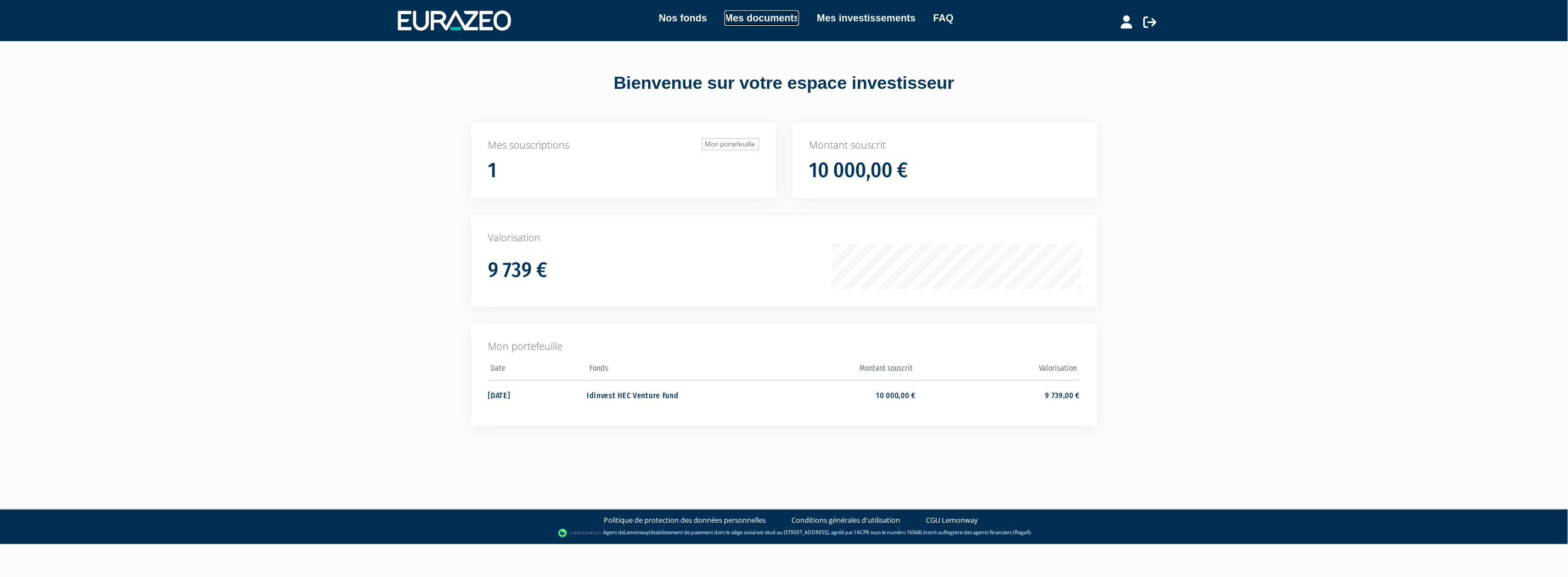
click at [757, 16] on link "Mes documents" at bounding box center [761, 18] width 74 height 15
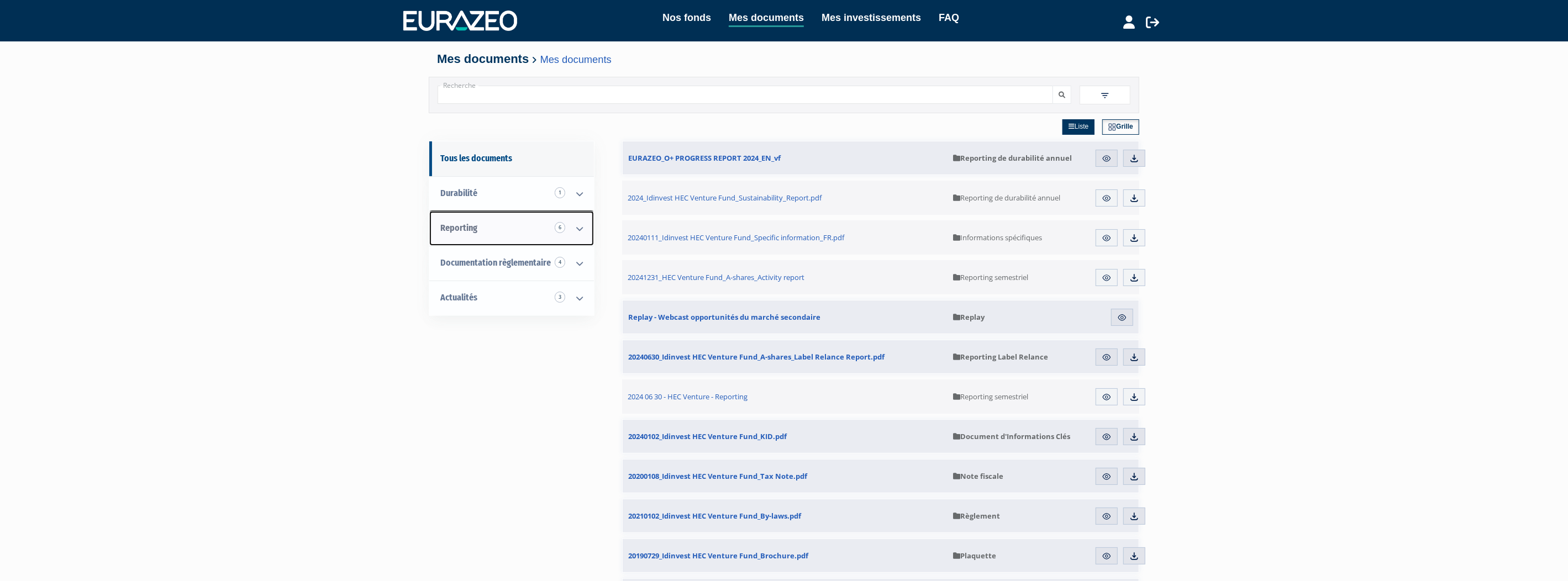
click at [580, 225] on icon at bounding box center [580, 228] width 29 height 34
click at [522, 259] on span "Reporting semestriel 5" at bounding box center [501, 262] width 78 height 11
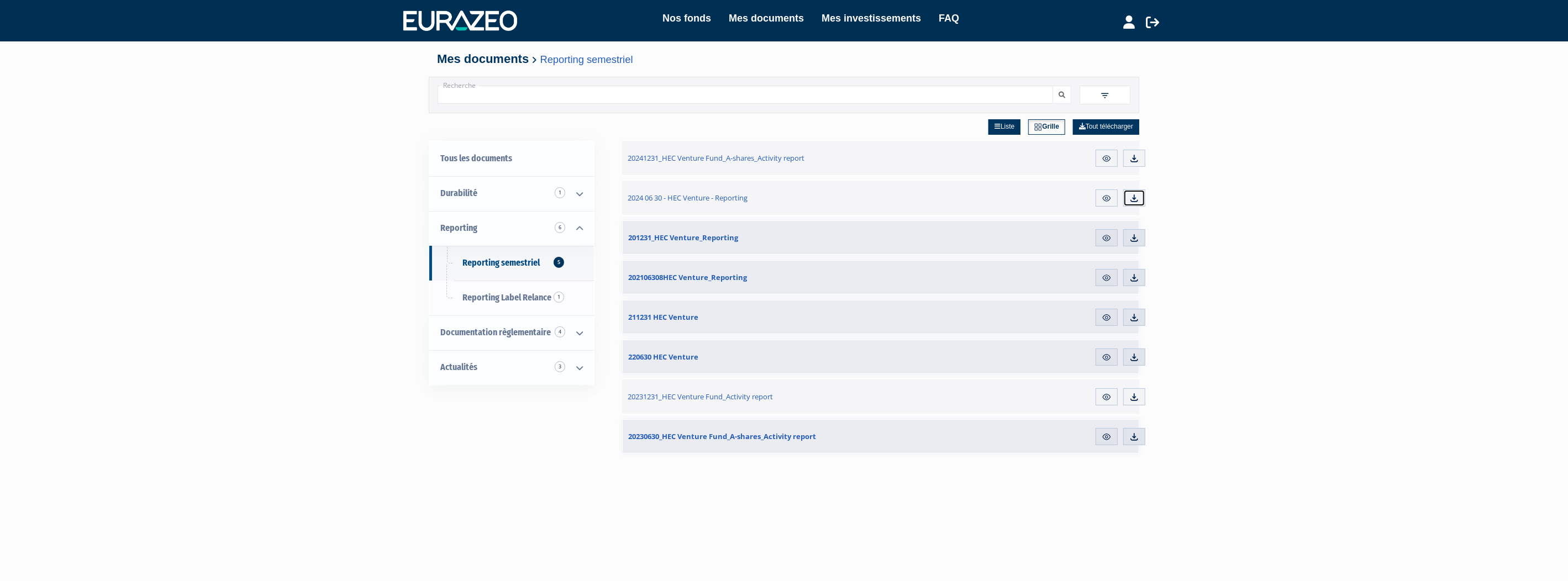
click at [1133, 194] on img at bounding box center [1134, 198] width 10 height 10
click at [1135, 395] on img at bounding box center [1134, 397] width 10 height 10
click at [1128, 21] on icon at bounding box center [1130, 22] width 12 height 14
click at [1076, 50] on link "Mon profil" at bounding box center [1109, 46] width 88 height 16
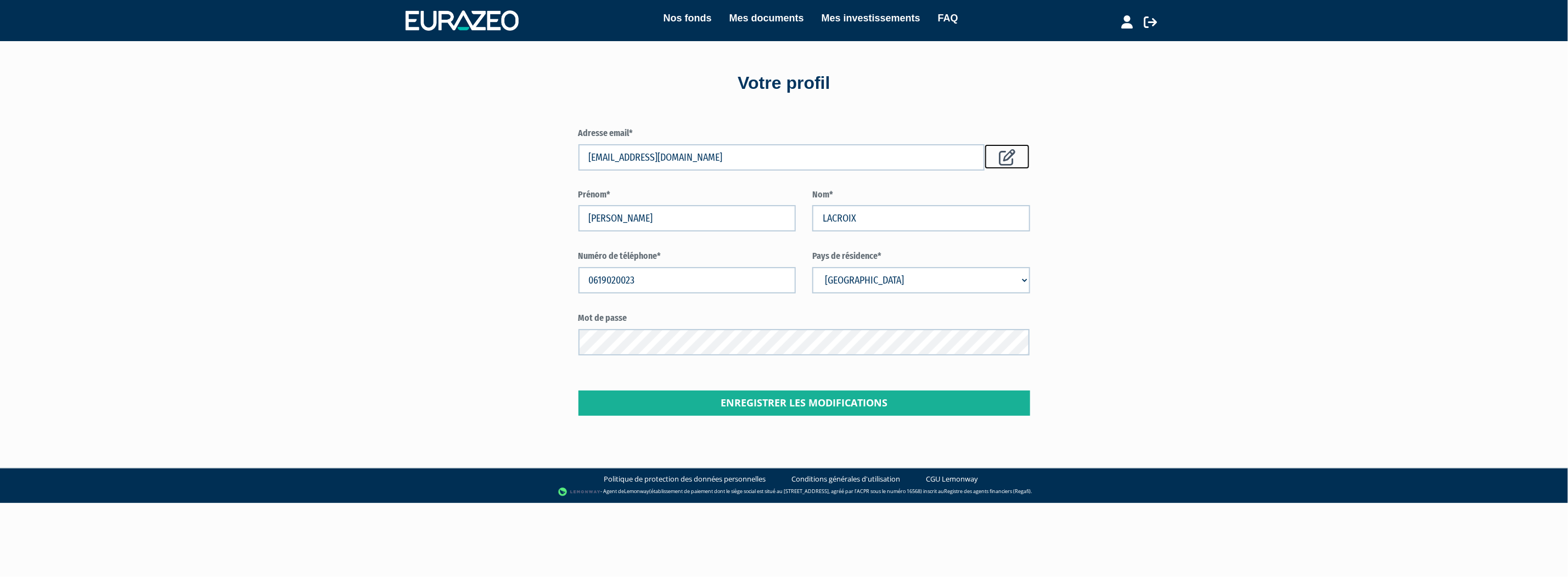
click at [1007, 154] on icon at bounding box center [1006, 157] width 16 height 16
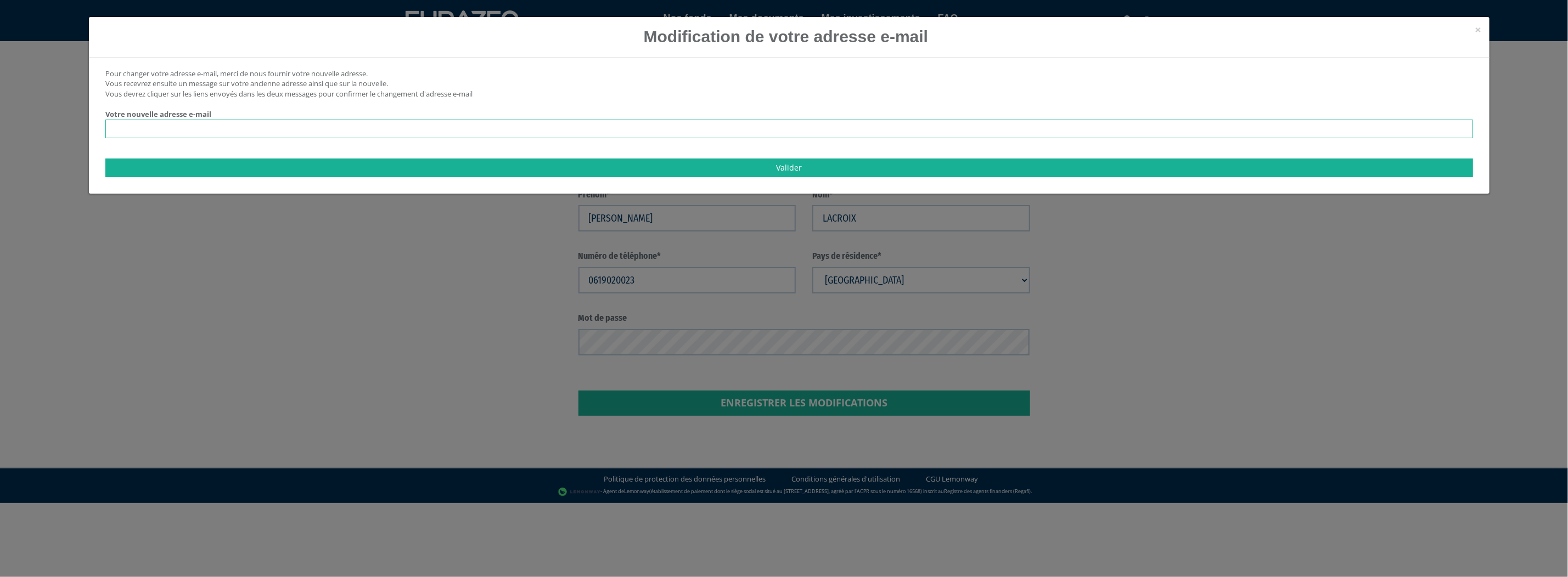
click at [227, 125] on input "email" at bounding box center [788, 128] width 1367 height 18
type input "pjlacroix@outlook.fr"
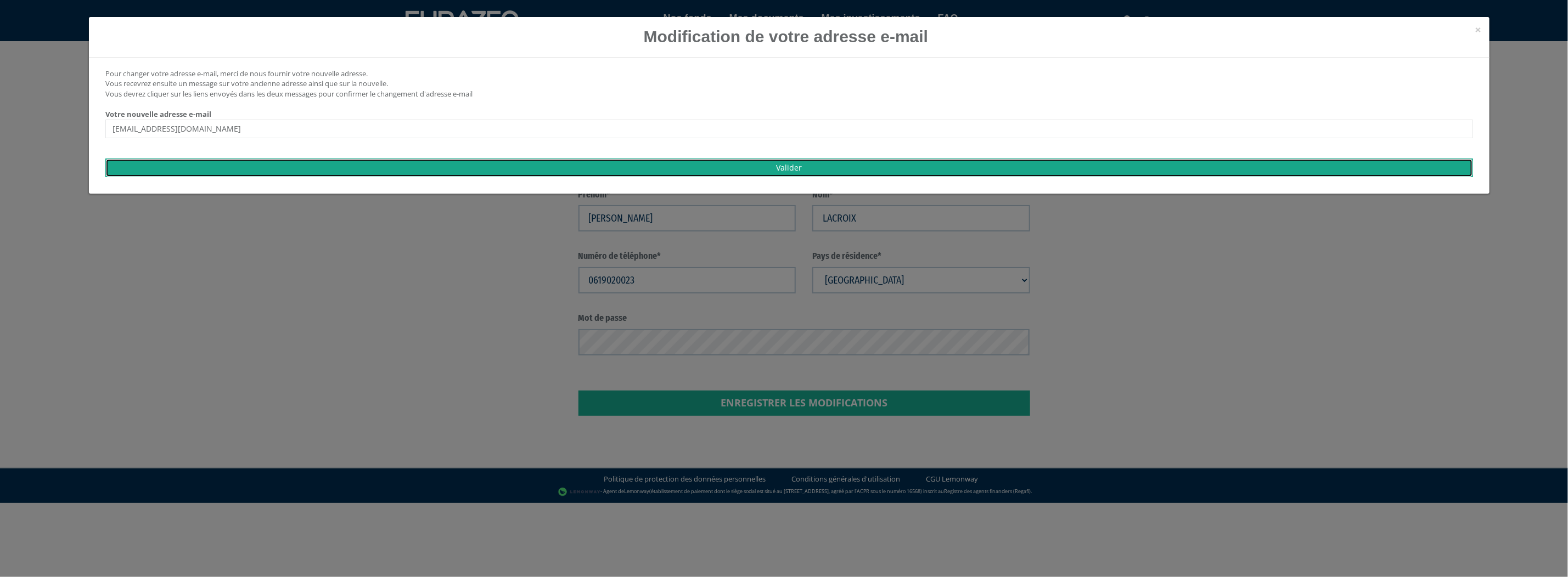
click at [244, 163] on input "Valider" at bounding box center [788, 167] width 1367 height 18
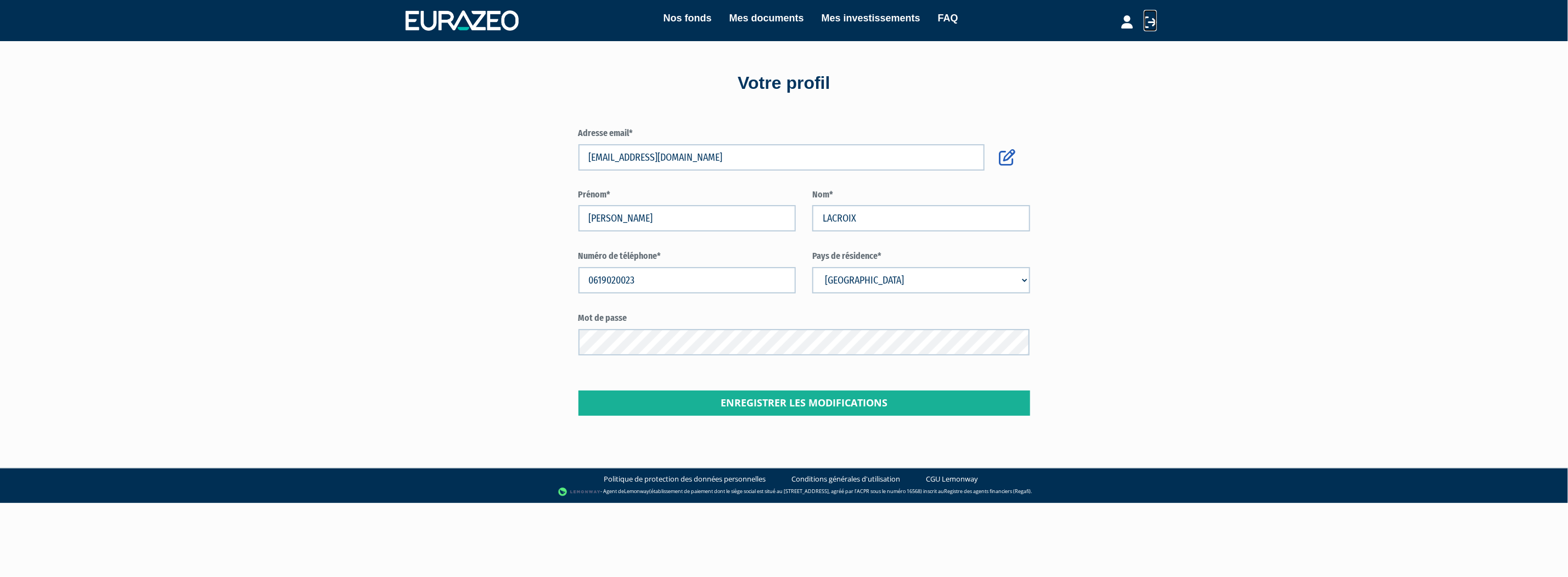
click at [1147, 23] on icon at bounding box center [1150, 22] width 14 height 14
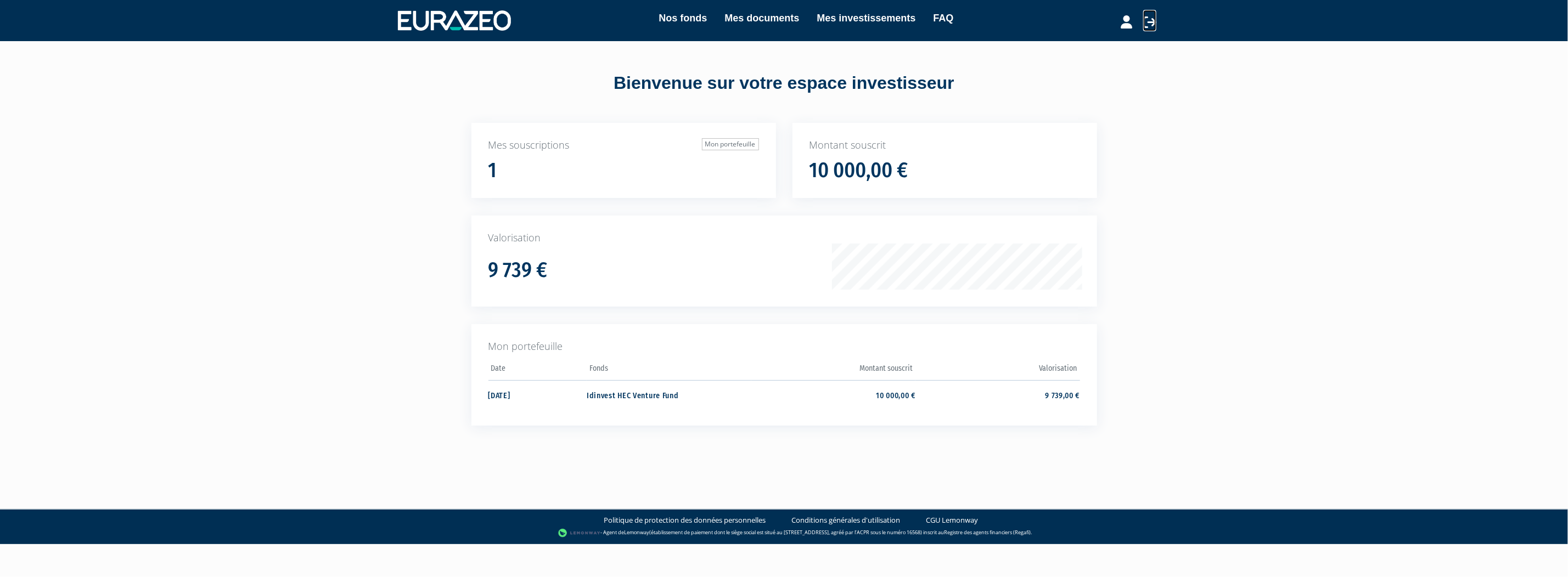
click at [1152, 16] on icon at bounding box center [1150, 22] width 14 height 14
